Goal: Task Accomplishment & Management: Use online tool/utility

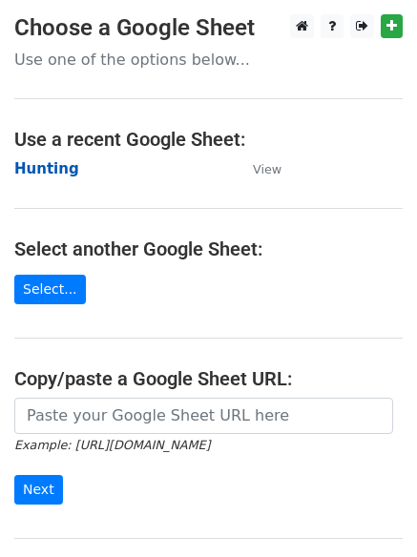
click at [41, 173] on strong "Hunting" at bounding box center [46, 168] width 65 height 17
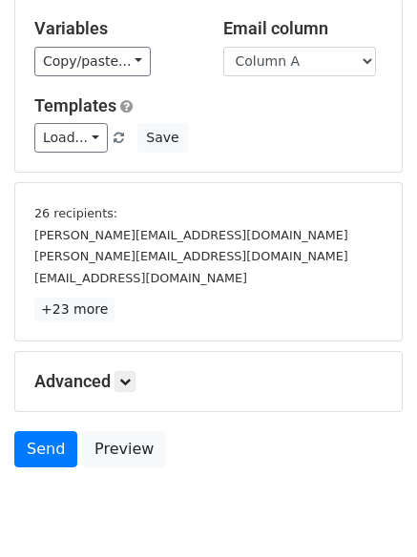
scroll to position [177, 0]
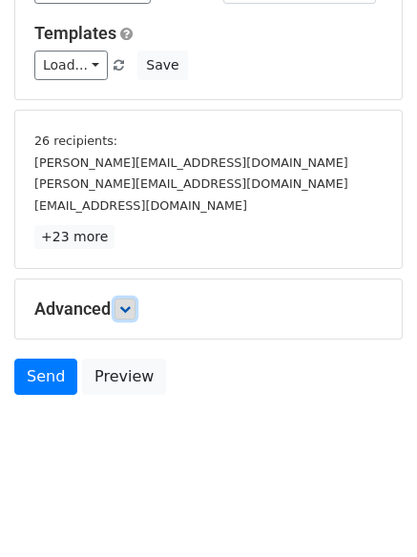
click at [131, 306] on icon at bounding box center [124, 308] width 11 height 11
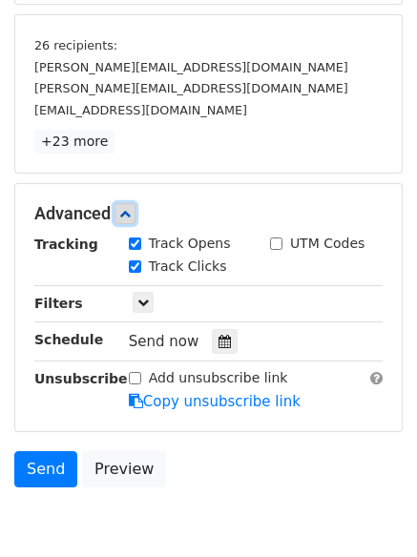
scroll to position [364, 0]
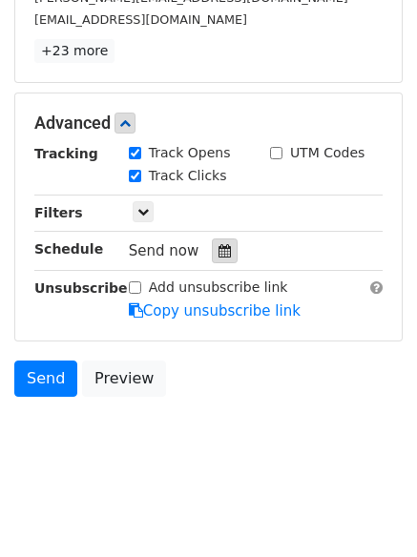
click at [212, 256] on div at bounding box center [225, 251] width 26 height 25
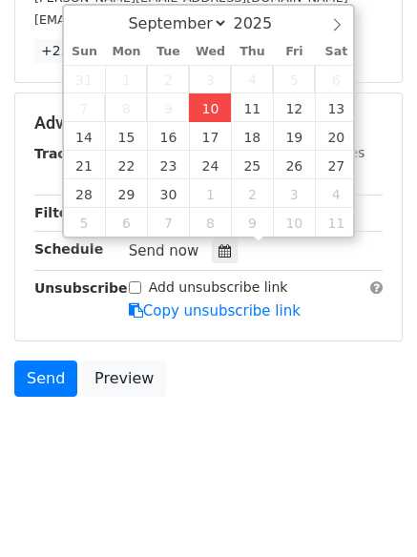
type input "2025-09-10 12:00"
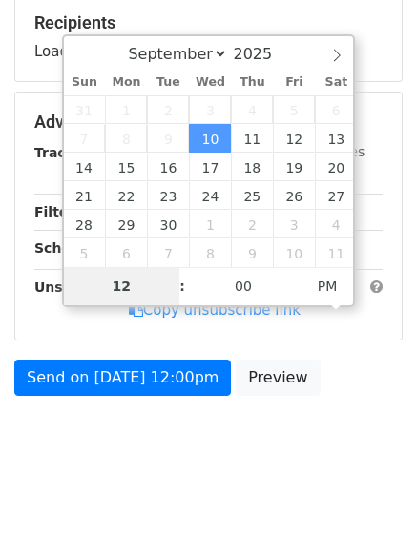
type input "4"
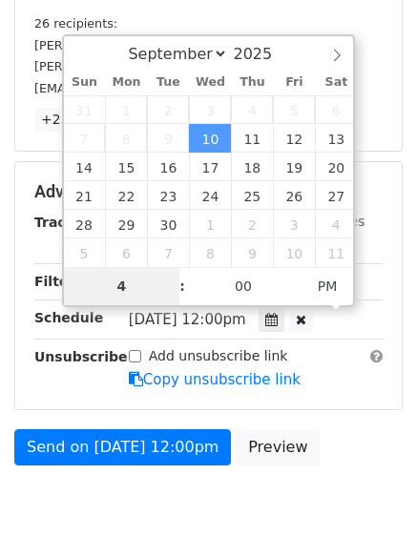
scroll to position [364, 0]
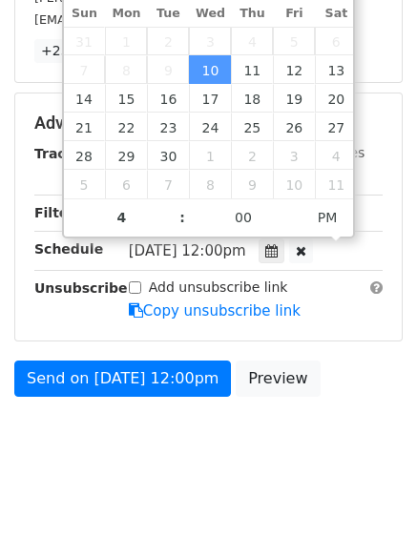
type input "2025-09-10 16:00"
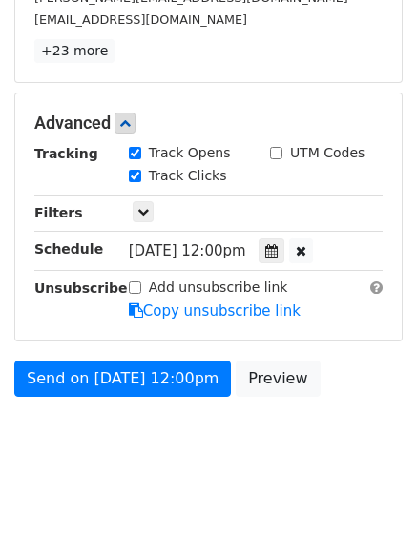
click at [151, 440] on body "New Campaign Daily emails left: 50 Google Sheet: Hunting Variables Copy/paste..…" at bounding box center [208, 67] width 417 height 832
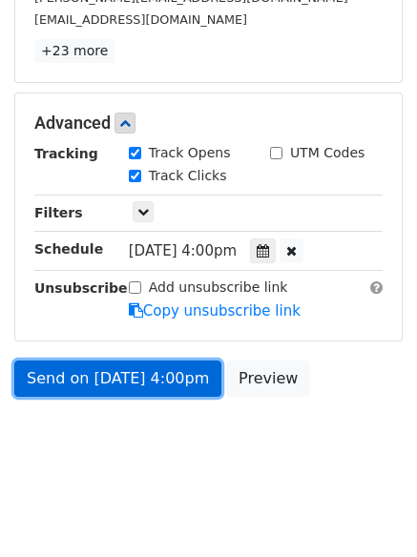
click at [125, 375] on link "Send on Sep 10 at 4:00pm" at bounding box center [117, 379] width 207 height 36
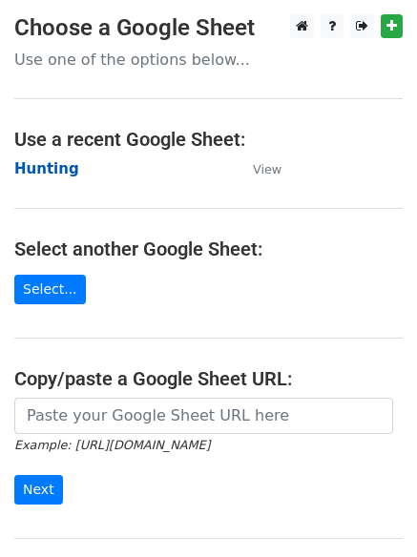
click at [60, 172] on strong "Hunting" at bounding box center [46, 168] width 65 height 17
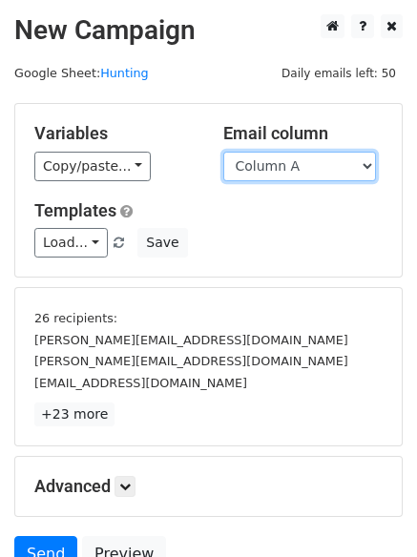
click at [281, 177] on select "Column A Column B Column C Column D" at bounding box center [299, 167] width 153 height 30
select select "Column B"
click at [223, 152] on select "Column A Column B Column C Column D" at bounding box center [299, 167] width 153 height 30
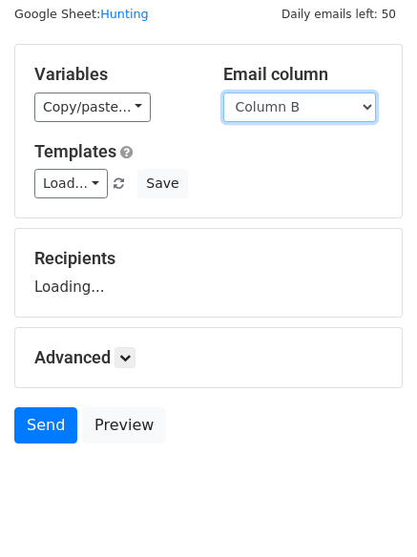
scroll to position [108, 0]
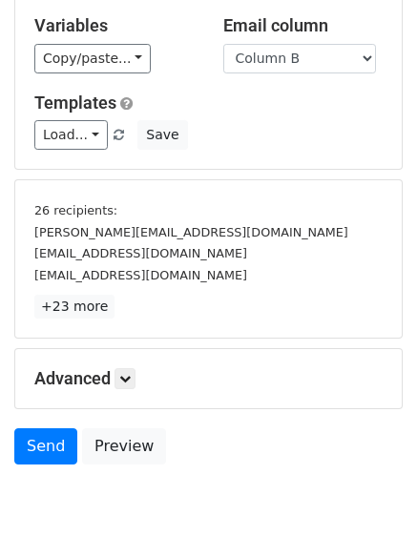
click at [136, 365] on div "Advanced Tracking Track Opens UTM Codes Track Clicks Filters Only include sprea…" at bounding box center [208, 378] width 386 height 59
click at [136, 366] on div "Advanced Tracking Track Opens UTM Codes Track Clicks Filters Only include sprea…" at bounding box center [208, 378] width 386 height 59
click at [135, 383] on link at bounding box center [124, 378] width 21 height 21
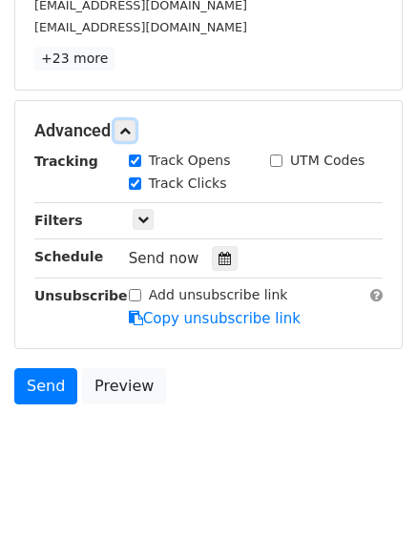
scroll to position [357, 0]
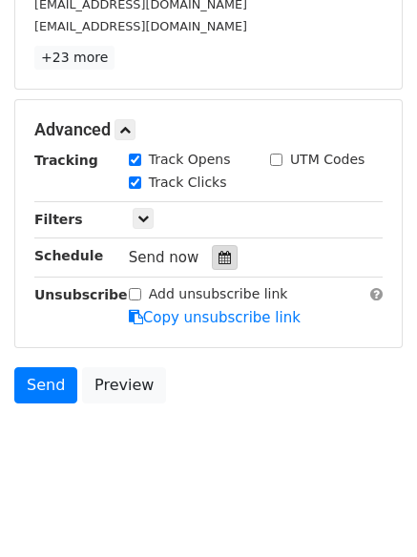
click at [218, 260] on icon at bounding box center [224, 257] width 12 height 13
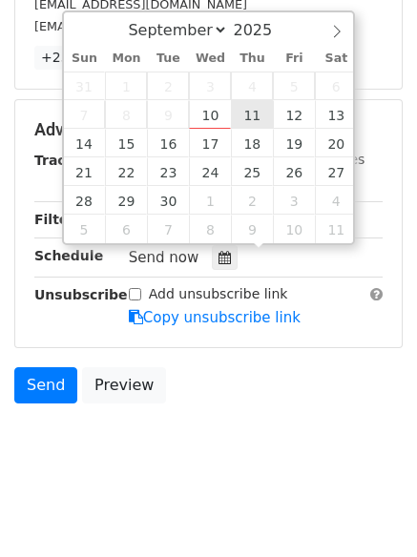
type input "2025-09-11 12:00"
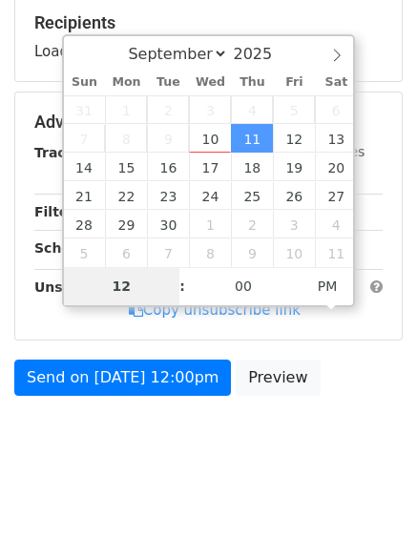
type input "5"
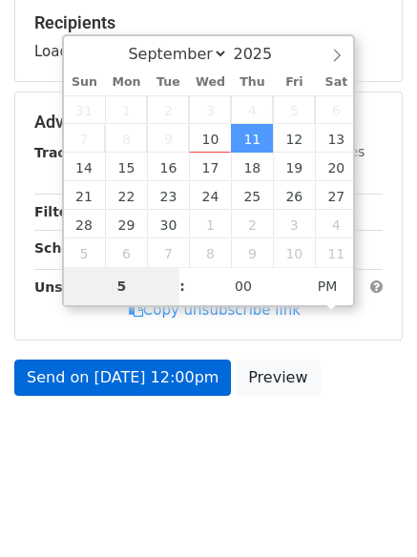
scroll to position [366, 0]
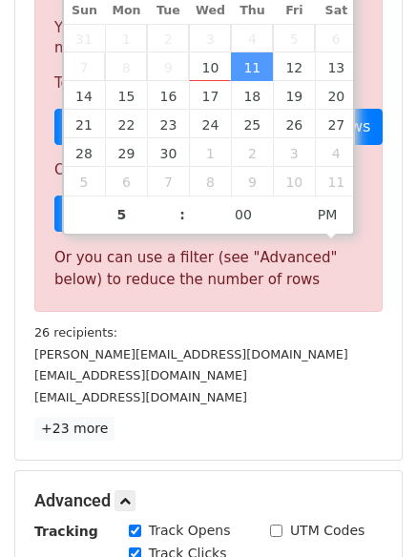
type input "2025-09-11 17:00"
click at [214, 421] on p "+23 more" at bounding box center [208, 429] width 348 height 24
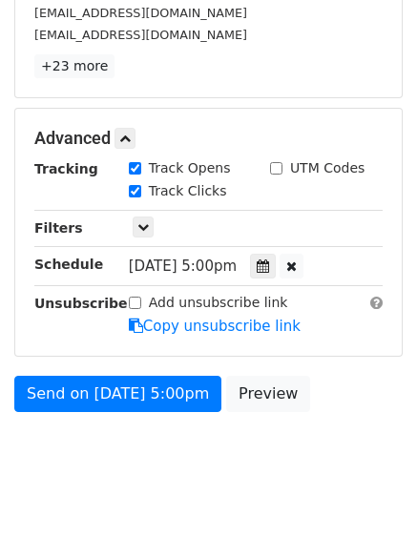
scroll to position [364, 0]
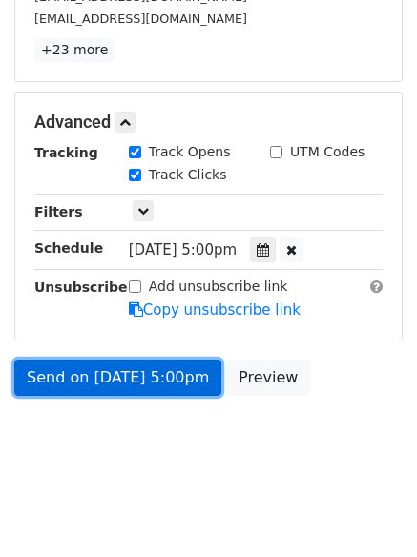
click at [116, 383] on link "Send on Sep 11 at 5:00pm" at bounding box center [117, 378] width 207 height 36
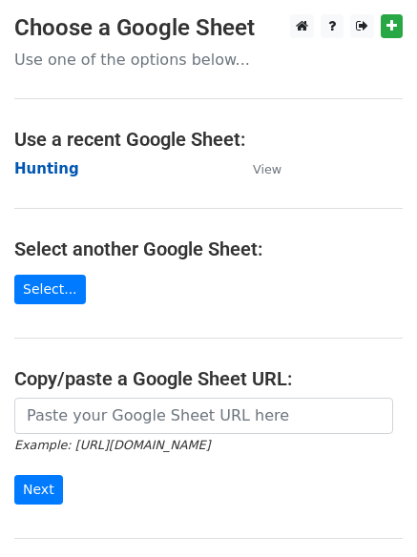
click at [49, 175] on strong "Hunting" at bounding box center [46, 168] width 65 height 17
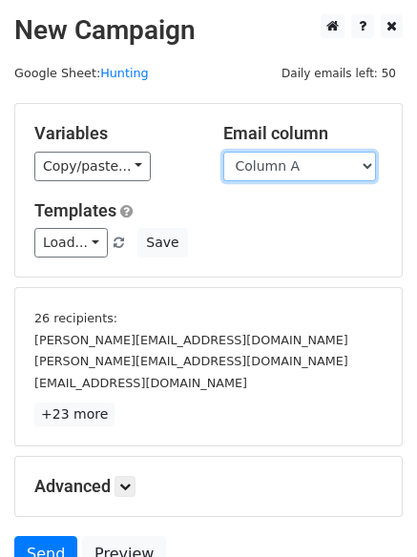
click at [260, 168] on select "Column A Column B Column C Column D" at bounding box center [299, 167] width 153 height 30
select select "Column C"
click at [223, 152] on select "Column A Column B Column C Column D" at bounding box center [299, 167] width 153 height 30
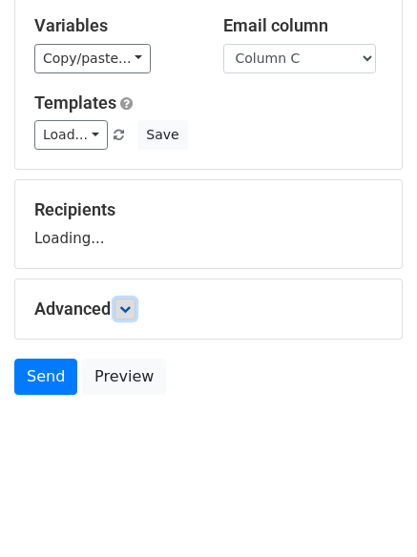
click at [124, 315] on link at bounding box center [124, 309] width 21 height 21
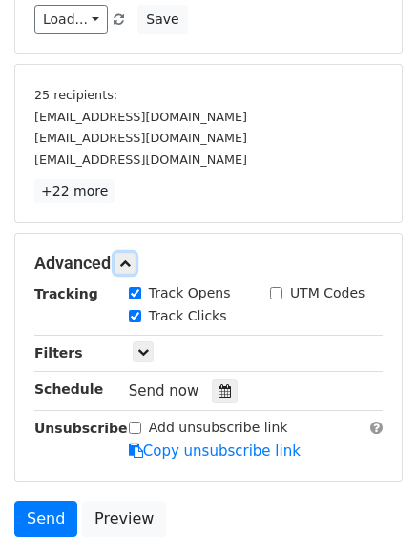
scroll to position [295, 0]
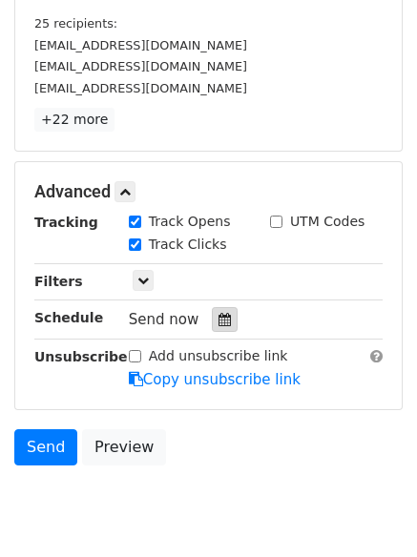
click at [221, 322] on icon at bounding box center [224, 319] width 12 height 13
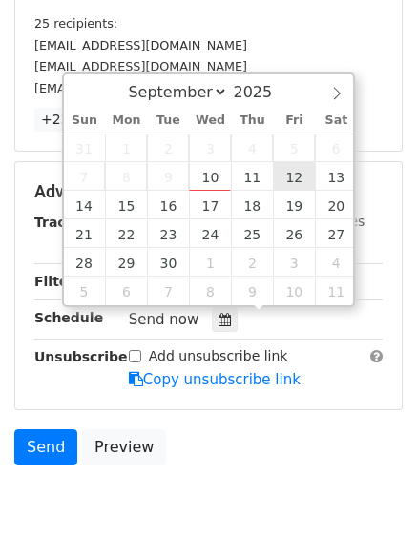
type input "2025-09-12 12:00"
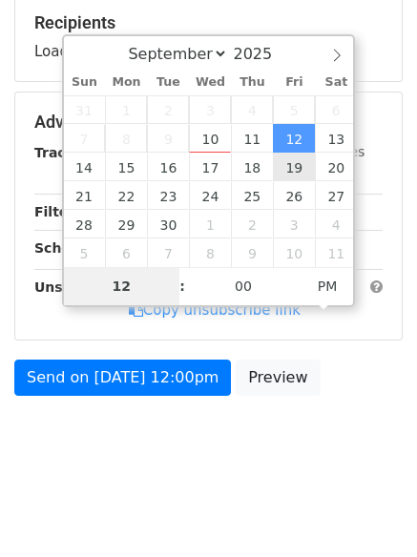
type input "6"
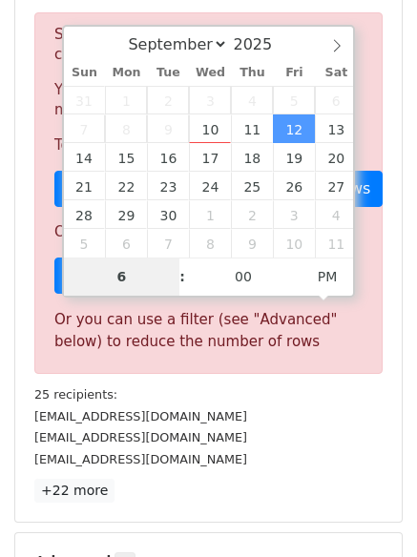
scroll to position [745, 0]
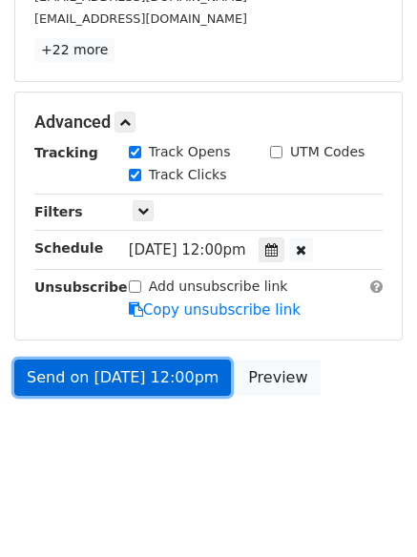
type input "2025-09-12 18:00"
click at [128, 374] on link "Send on Sep 12 at 12:00pm" at bounding box center [122, 378] width 217 height 36
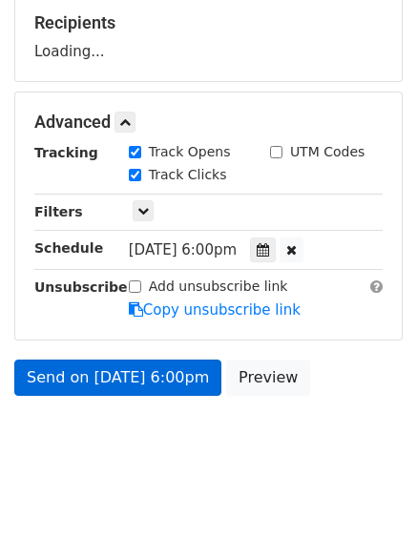
scroll to position [364, 0]
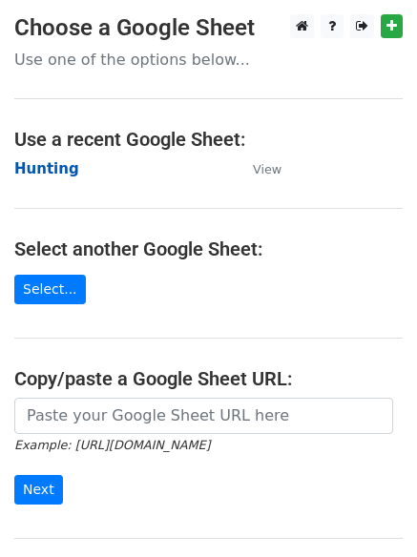
click at [45, 162] on strong "Hunting" at bounding box center [46, 168] width 65 height 17
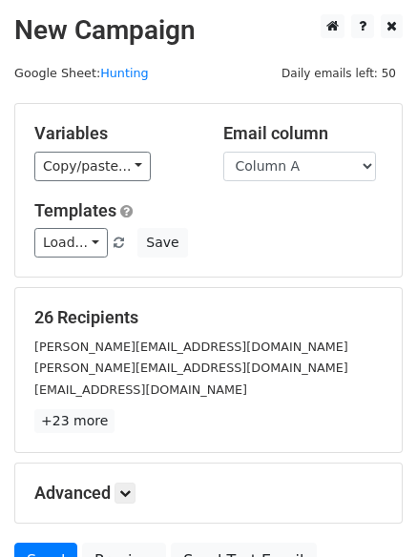
click at [293, 196] on div "Variables Copy/paste... {{Column A}} {{Column B}} {{Column C}} {{Column D}} Ema…" at bounding box center [208, 190] width 386 height 173
click at [292, 170] on select "Column A Column B Column C Column D" at bounding box center [299, 167] width 153 height 30
select select "Column D"
click at [223, 152] on select "Column A Column B Column C Column D" at bounding box center [299, 167] width 153 height 30
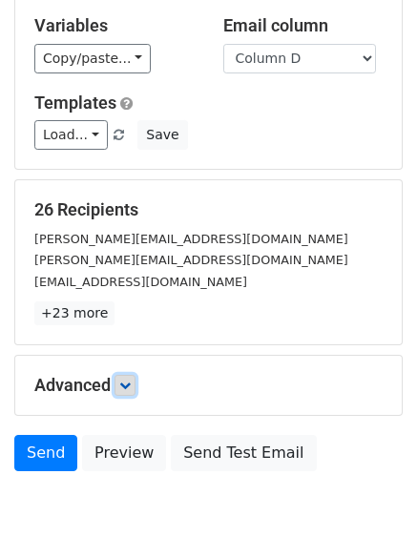
click at [135, 375] on link at bounding box center [124, 385] width 21 height 21
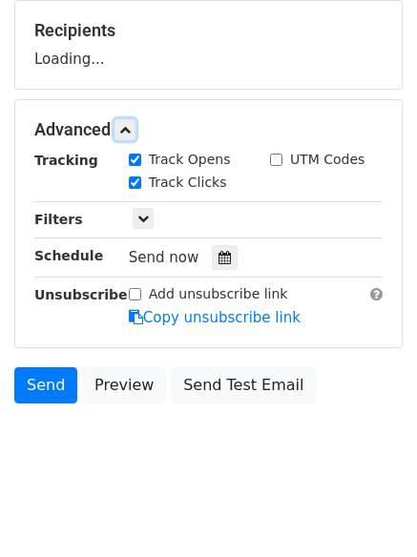
scroll to position [289, 0]
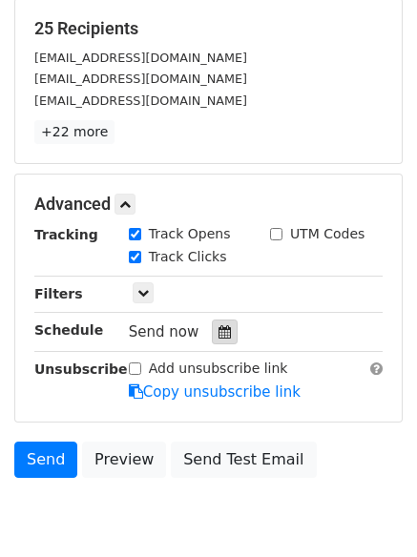
click at [218, 322] on div at bounding box center [225, 332] width 26 height 25
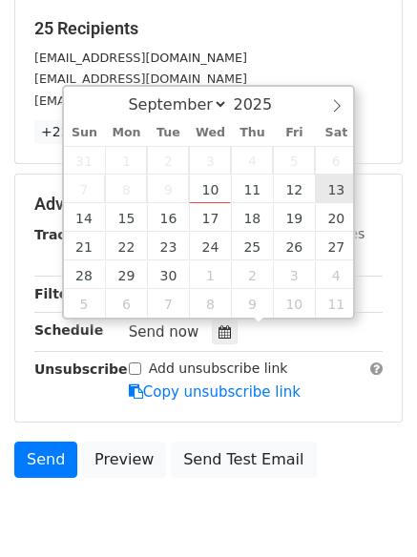
type input "[DATE] 12:00"
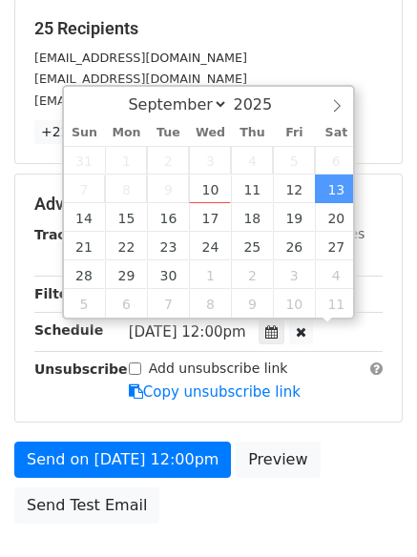
scroll to position [1, 0]
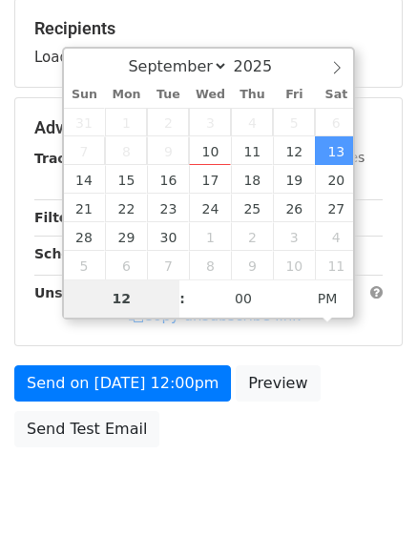
type input "7"
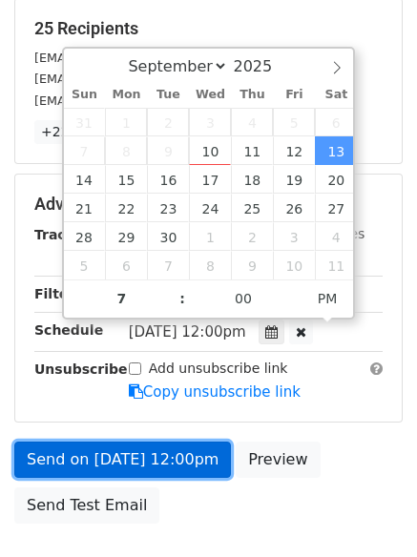
type input "[DATE] 19:00"
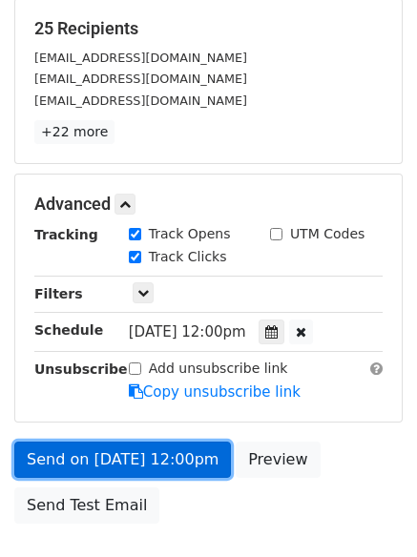
click at [130, 452] on link "Send on [DATE] 12:00pm" at bounding box center [122, 460] width 217 height 36
